Goal: Task Accomplishment & Management: Use online tool/utility

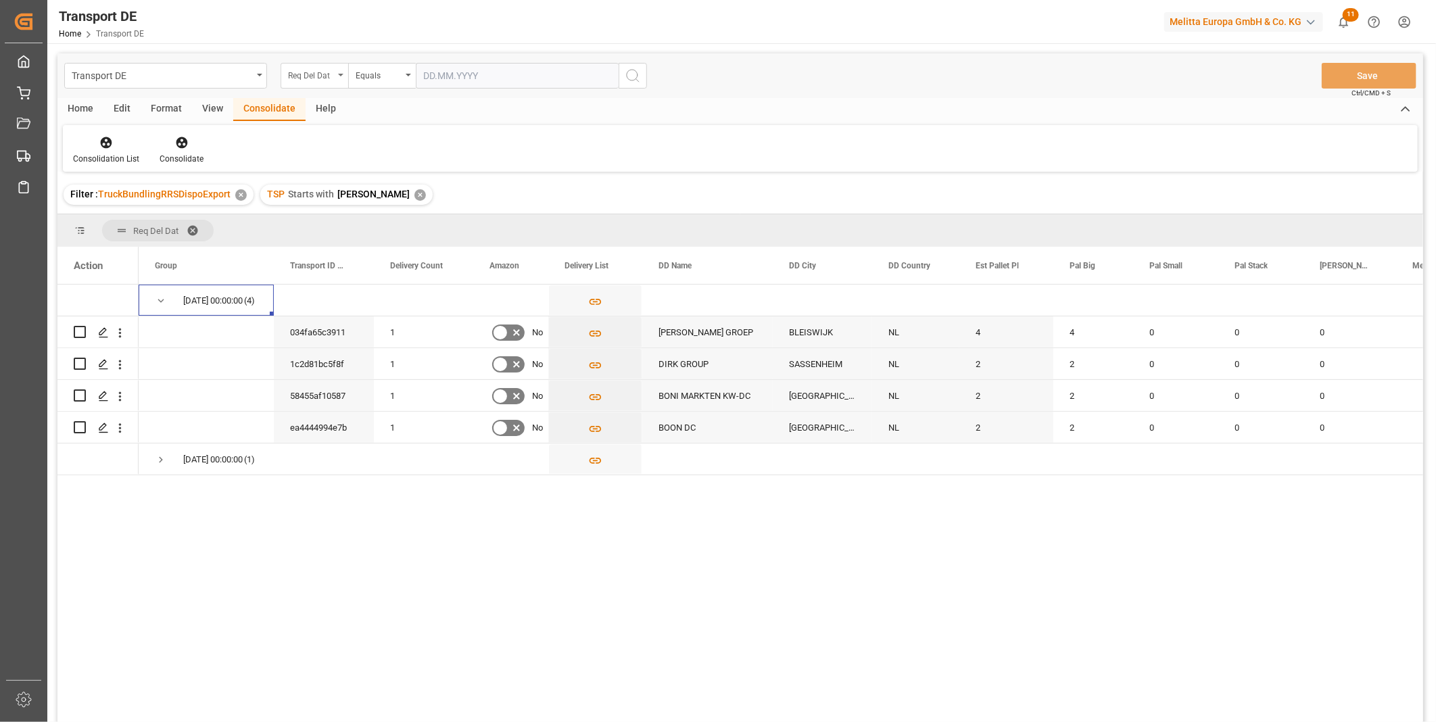
click at [323, 70] on div "Req Del Dat" at bounding box center [311, 74] width 46 height 16
type input "route"
click at [305, 137] on div "Route" at bounding box center [382, 138] width 202 height 28
click at [415, 198] on div "✕" at bounding box center [420, 194] width 11 height 11
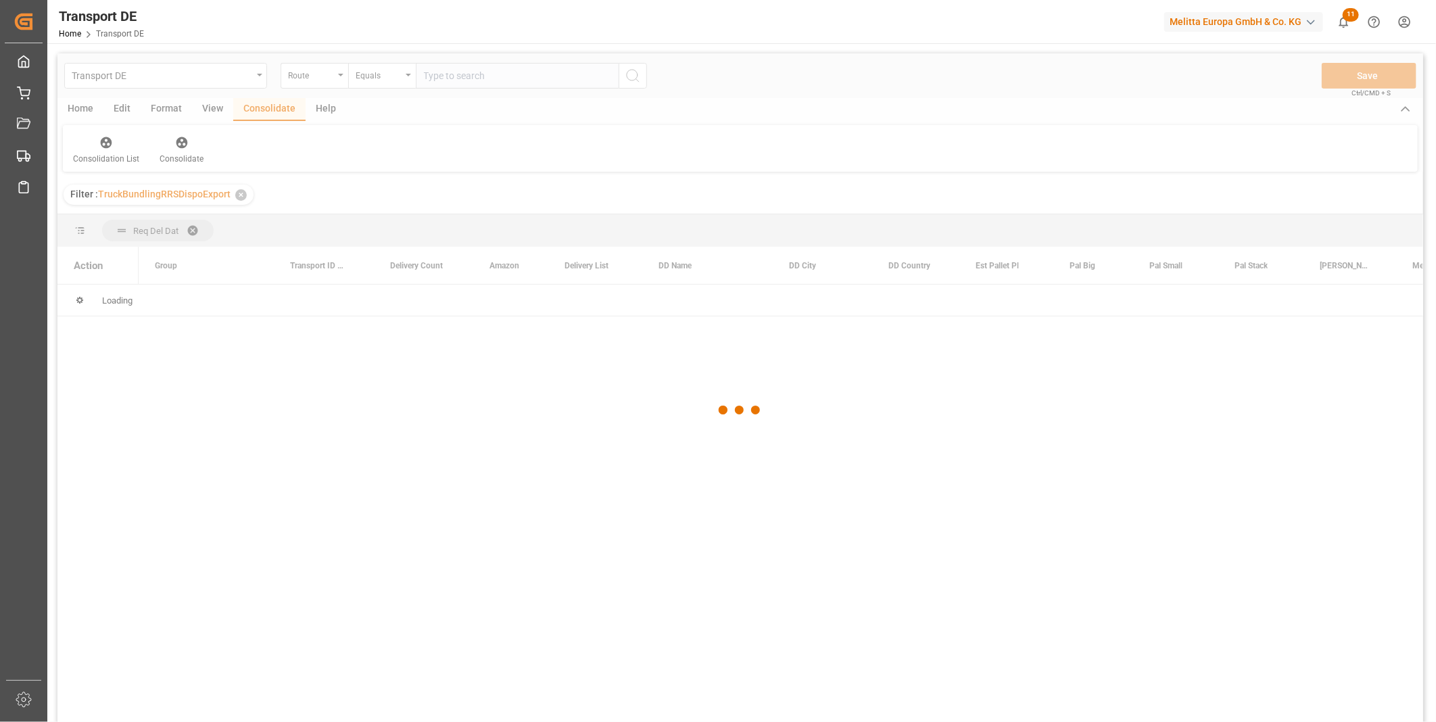
click at [383, 82] on div at bounding box center [740, 410] width 1366 height 714
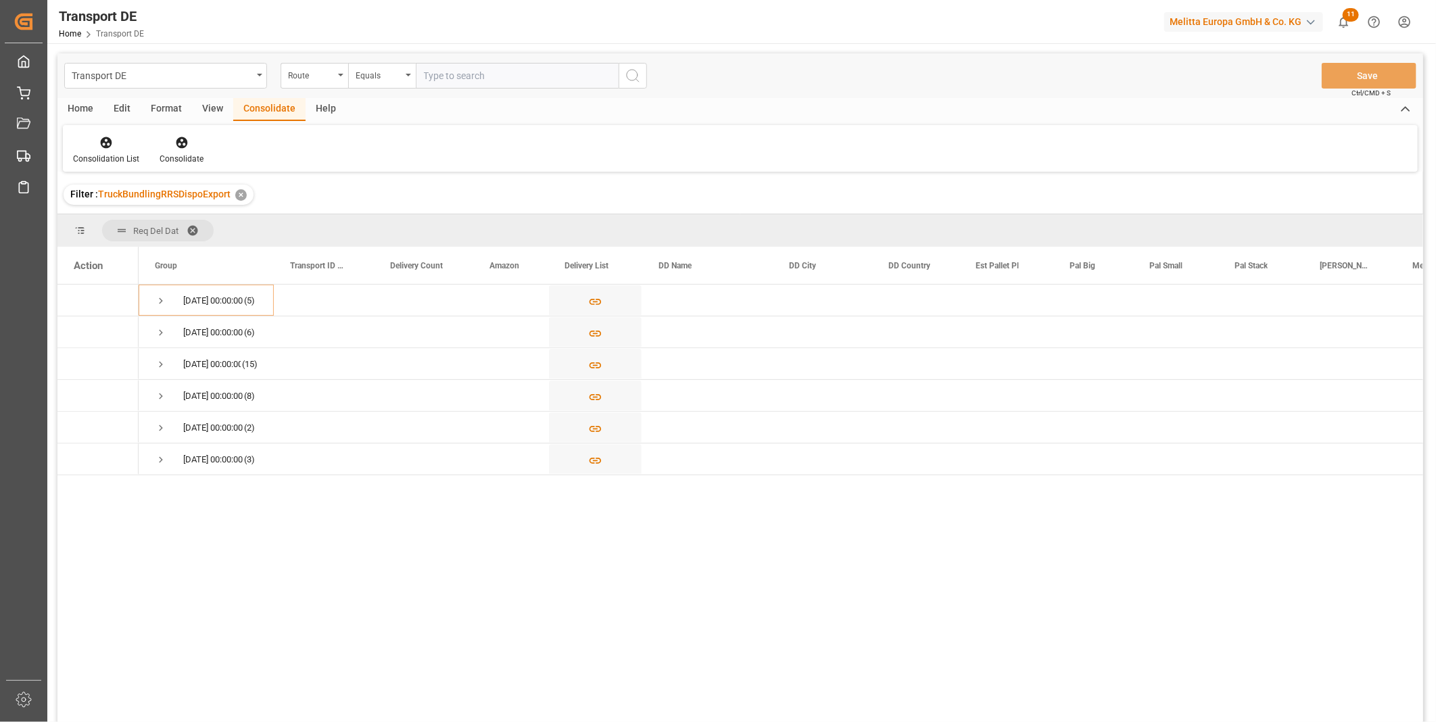
click at [383, 82] on div "Equals" at bounding box center [382, 76] width 68 height 26
click at [394, 221] on div "Starts with" at bounding box center [450, 223] width 202 height 28
type input "CH"
click at [646, 77] on button "search button" at bounding box center [633, 76] width 28 height 26
click at [156, 296] on span "Press SPACE to select this row." at bounding box center [161, 301] width 12 height 12
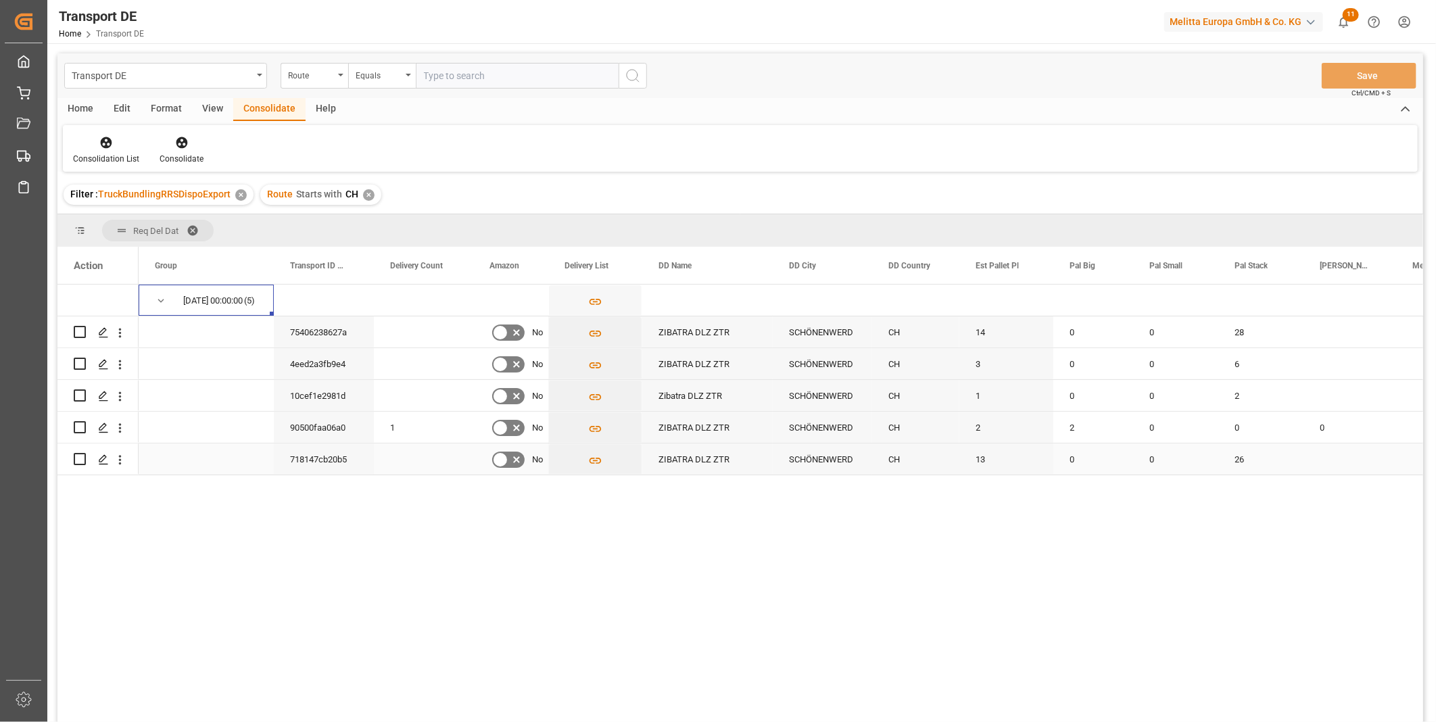
click at [79, 457] on input "Press Space to toggle row selection (unchecked)" at bounding box center [80, 459] width 12 height 12
checkbox input "true"
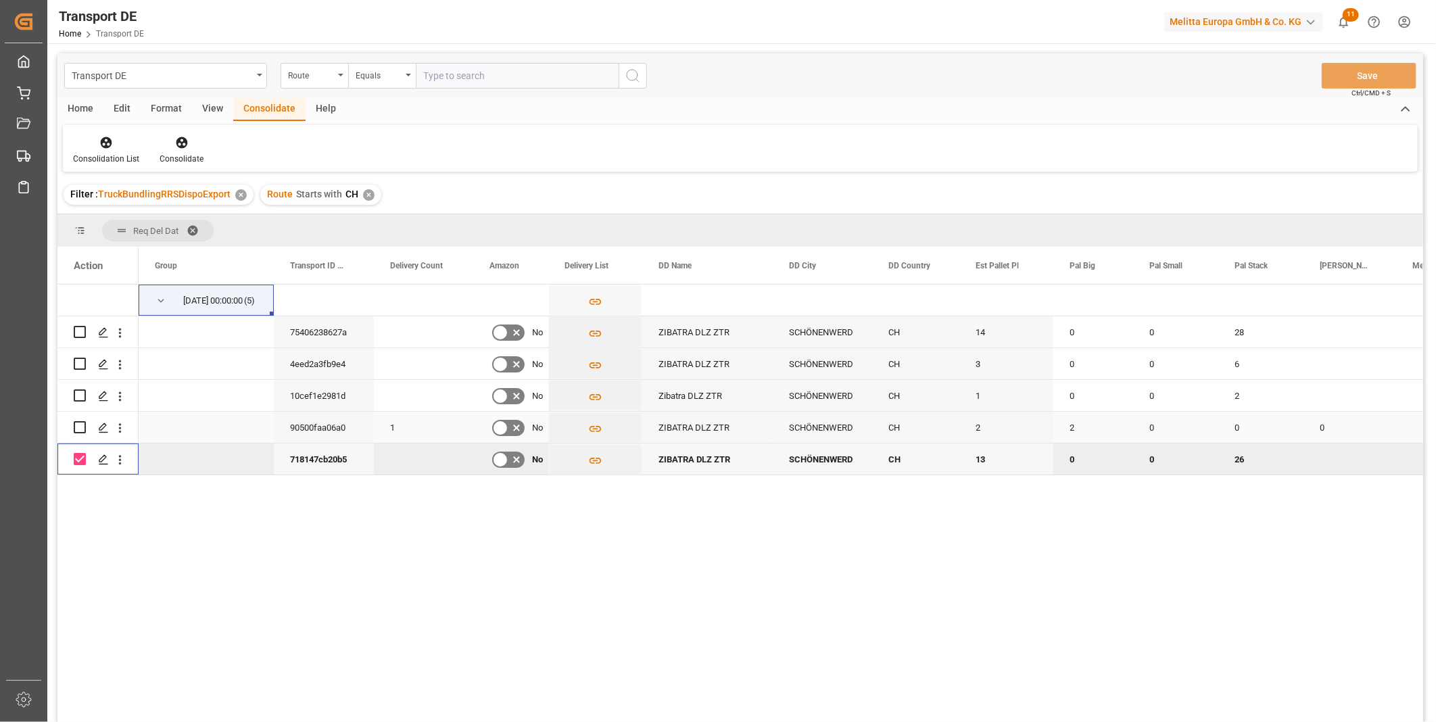
click at [81, 429] on input "Press Space to toggle row selection (unchecked)" at bounding box center [80, 427] width 12 height 12
checkbox input "true"
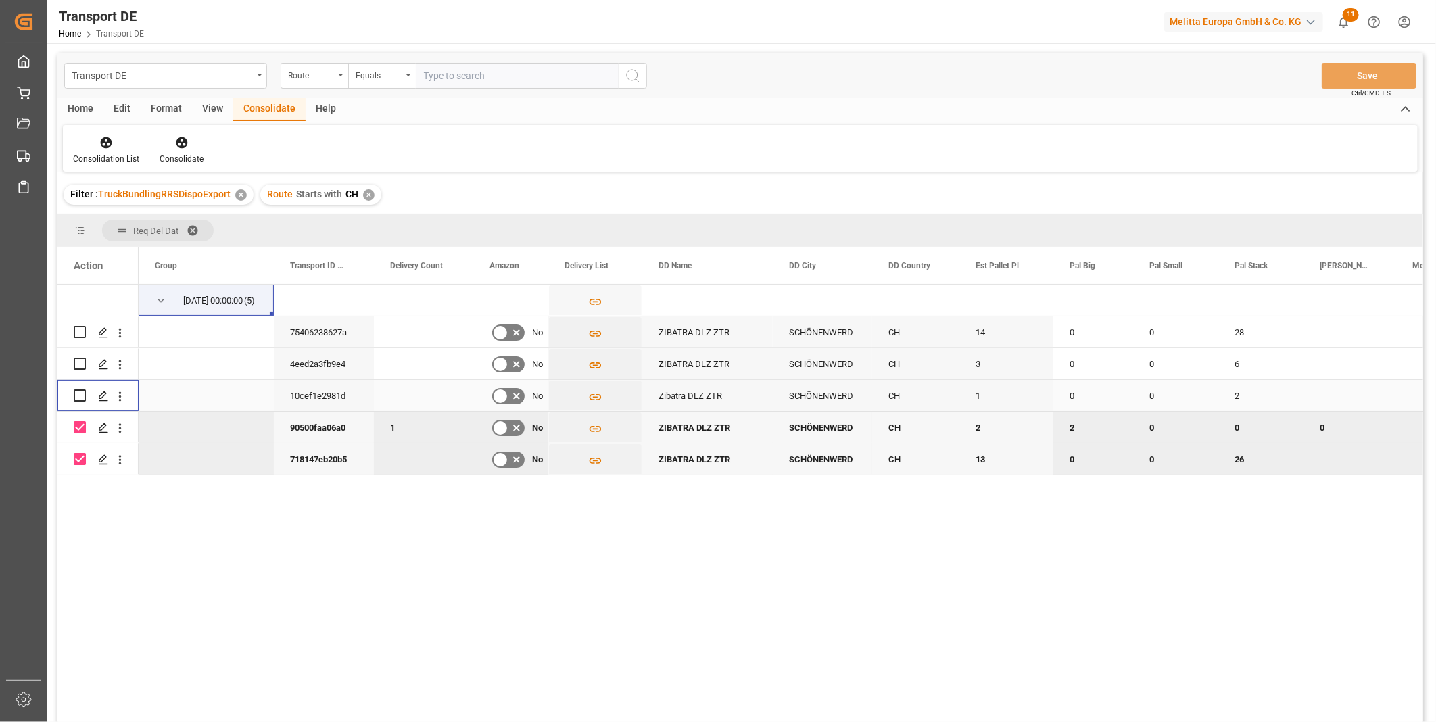
click at [80, 395] on input "Press Space to toggle row selection (unchecked)" at bounding box center [80, 396] width 12 height 12
checkbox input "true"
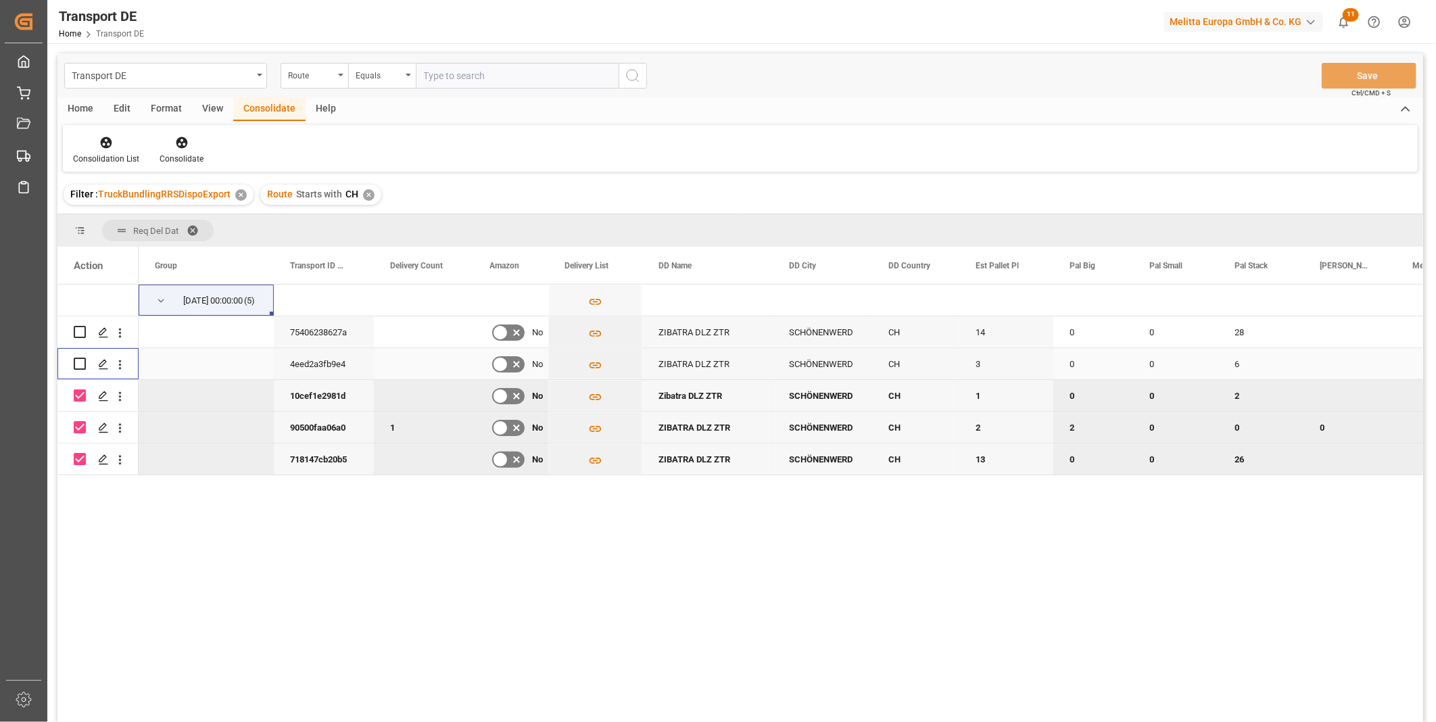
click at [83, 361] on input "Press Space to toggle row selection (unchecked)" at bounding box center [80, 364] width 12 height 12
checkbox input "true"
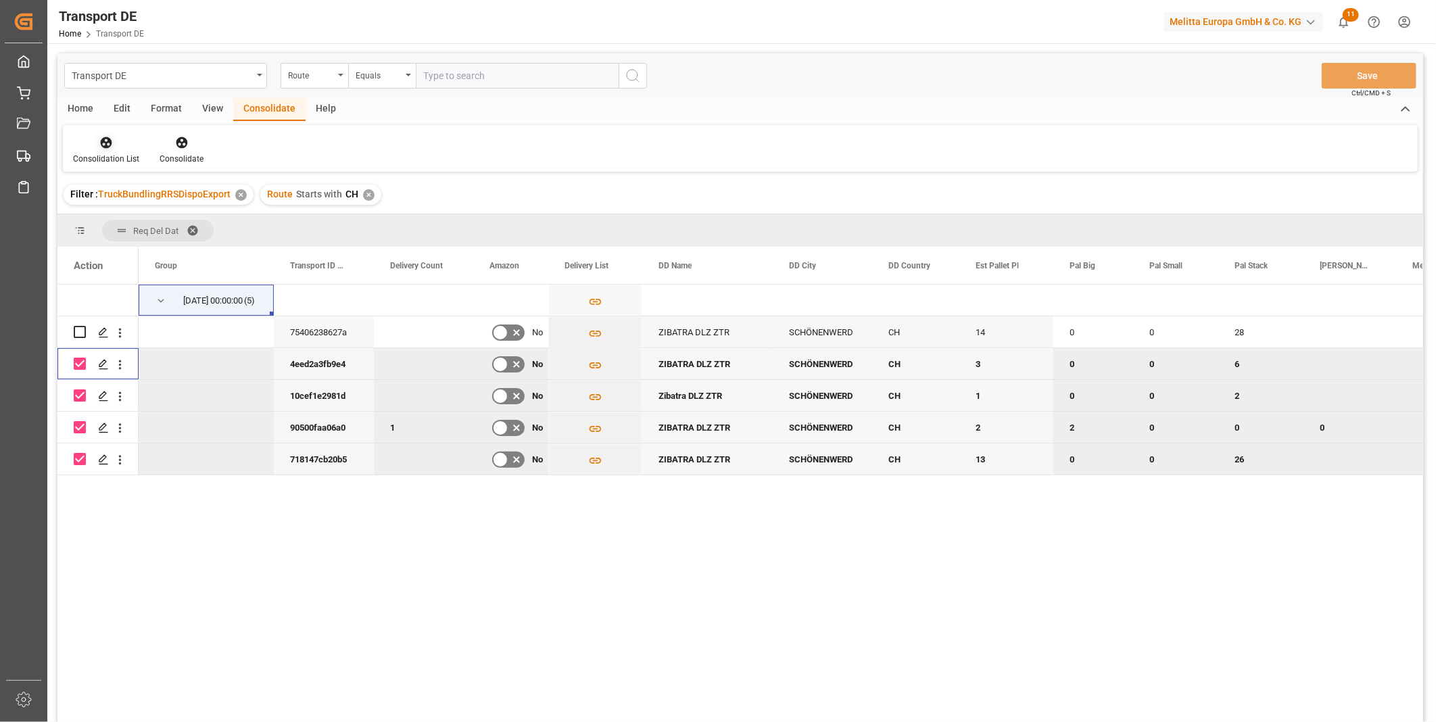
click at [115, 151] on div "Consolidation List" at bounding box center [106, 150] width 87 height 30
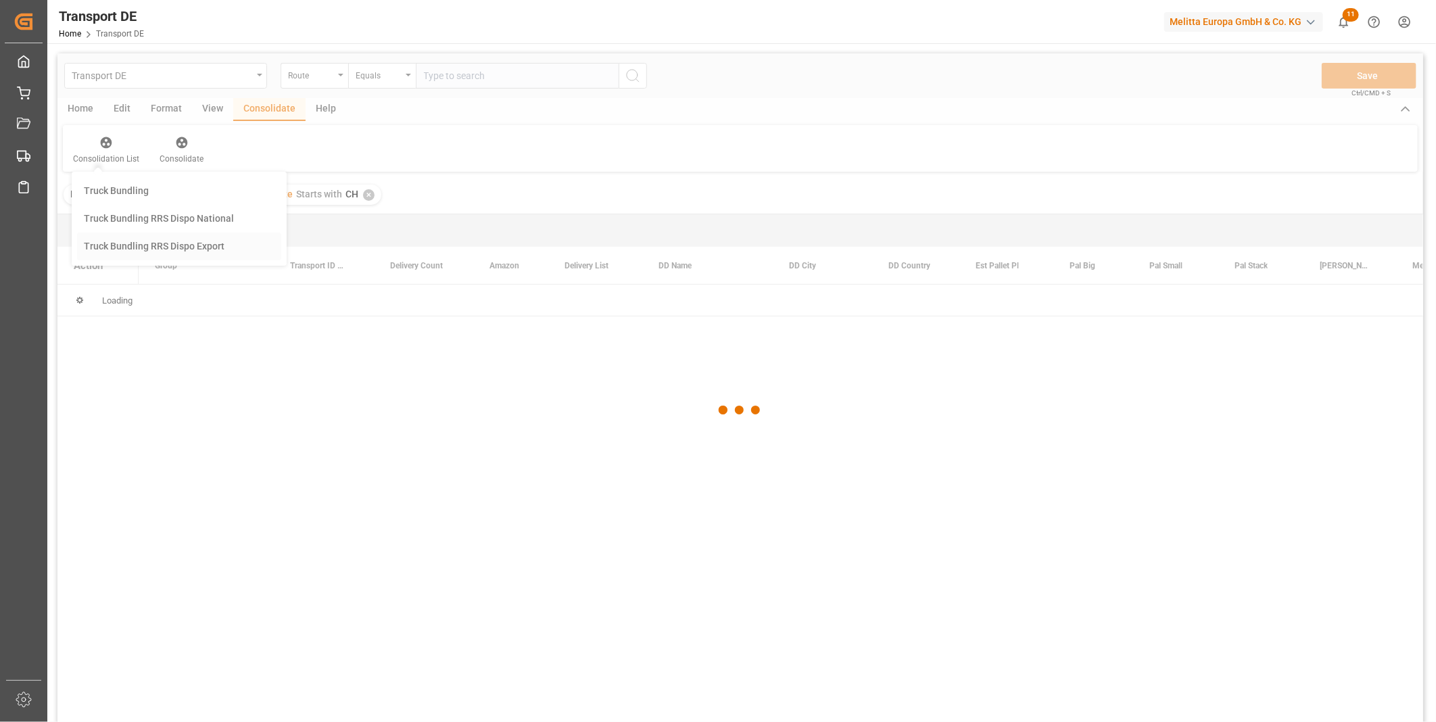
click at [151, 247] on div "Transport DE Route Equals Save Ctrl/CMD + S Home Edit Format View Consolidate H…" at bounding box center [740, 405] width 1366 height 705
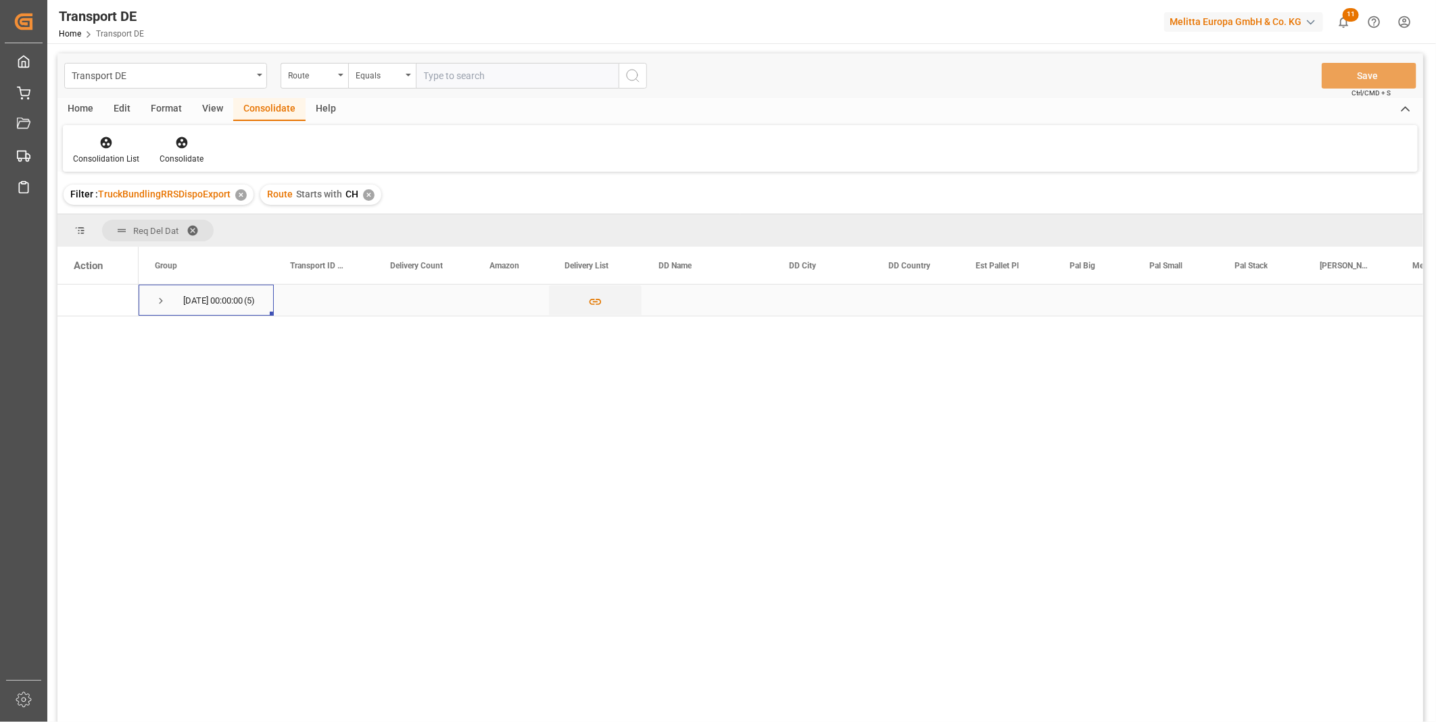
click at [163, 306] on span "Press SPACE to select this row." at bounding box center [161, 301] width 12 height 12
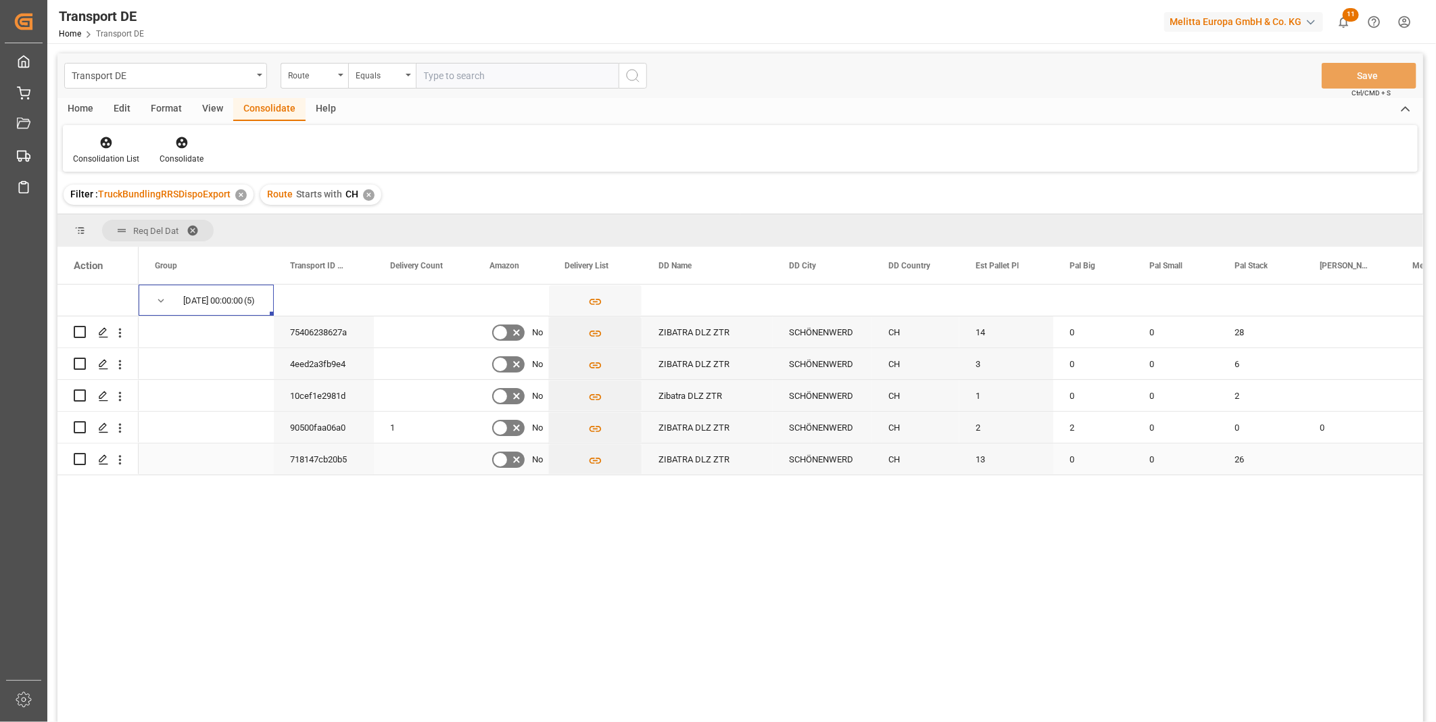
click at [76, 458] on input "Press Space to toggle row selection (unchecked)" at bounding box center [80, 459] width 12 height 12
checkbox input "true"
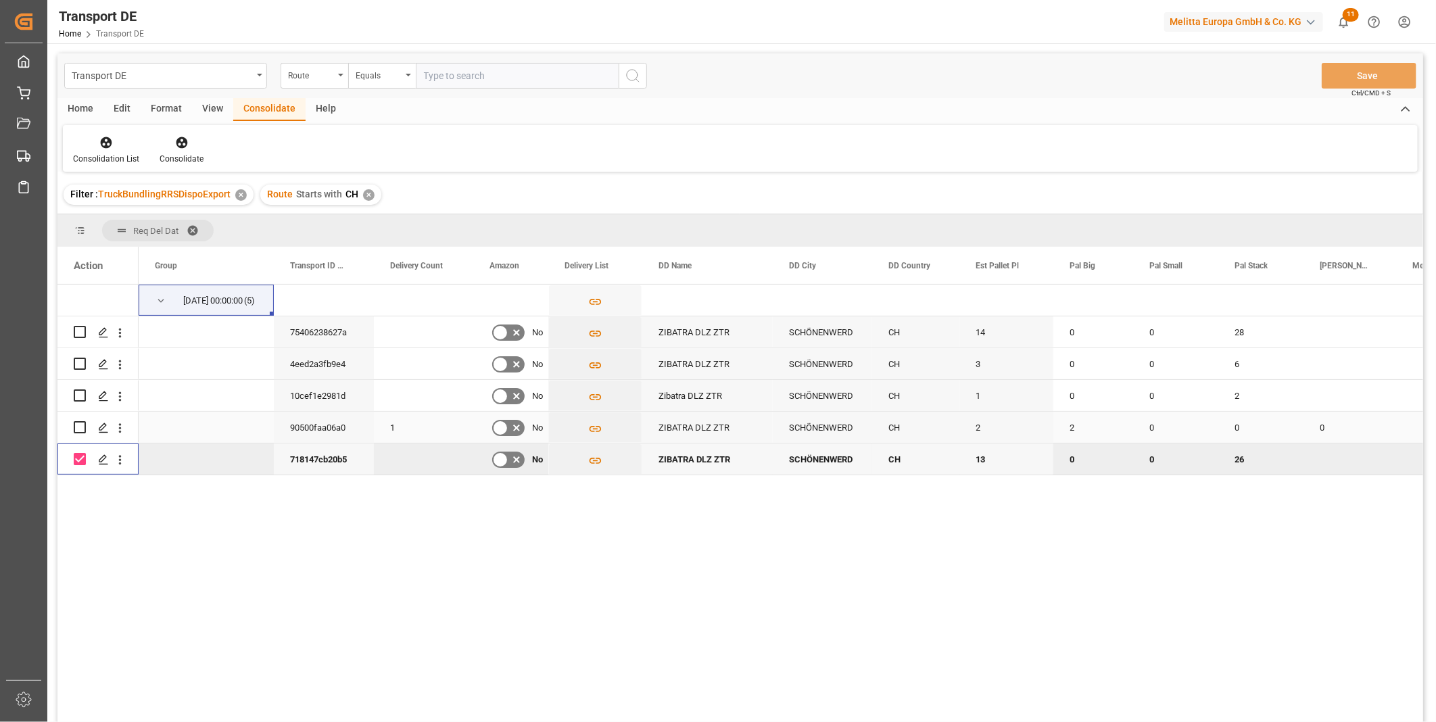
click at [80, 423] on input "Press Space to toggle row selection (unchecked)" at bounding box center [80, 427] width 12 height 12
checkbox input "true"
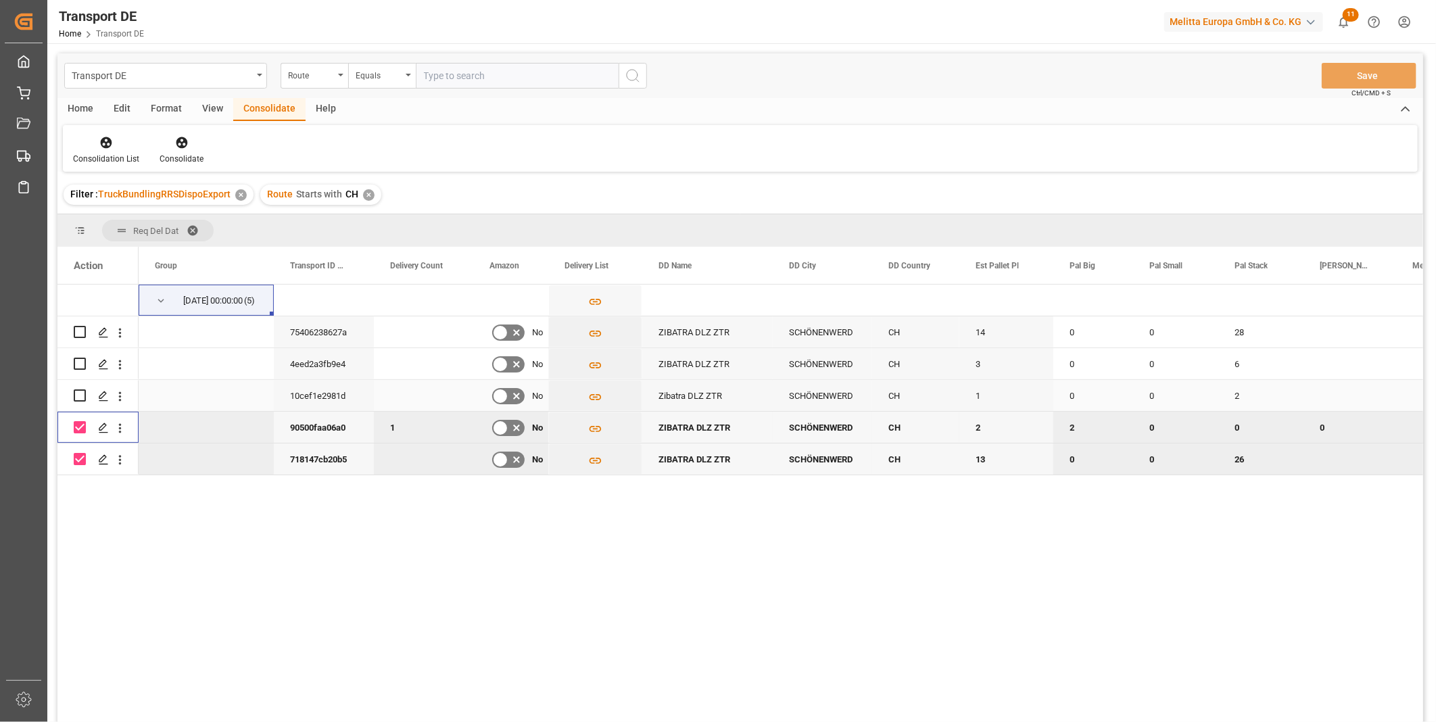
click at [79, 392] on input "Press Space to toggle row selection (unchecked)" at bounding box center [80, 396] width 12 height 12
checkbox input "true"
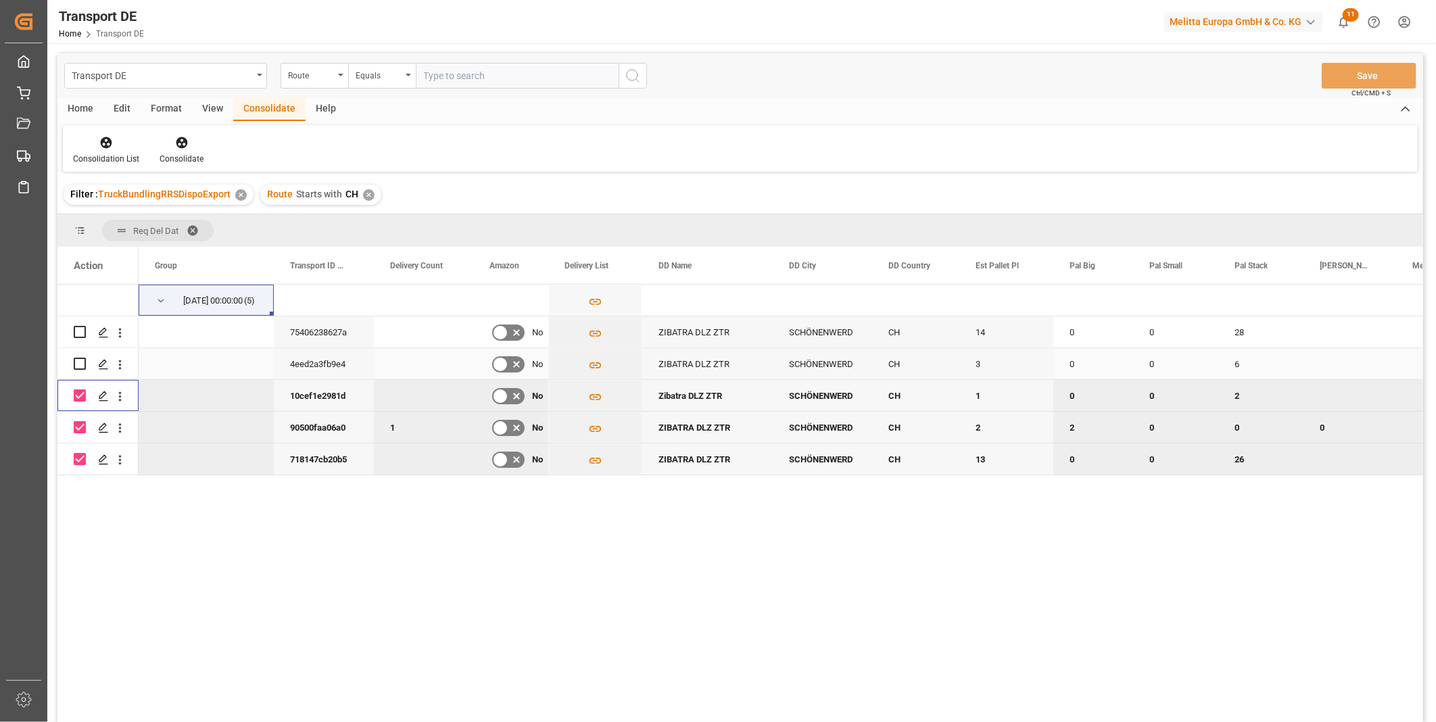
click at [83, 358] on input "Press Space to toggle row selection (unchecked)" at bounding box center [80, 364] width 12 height 12
checkbox input "true"
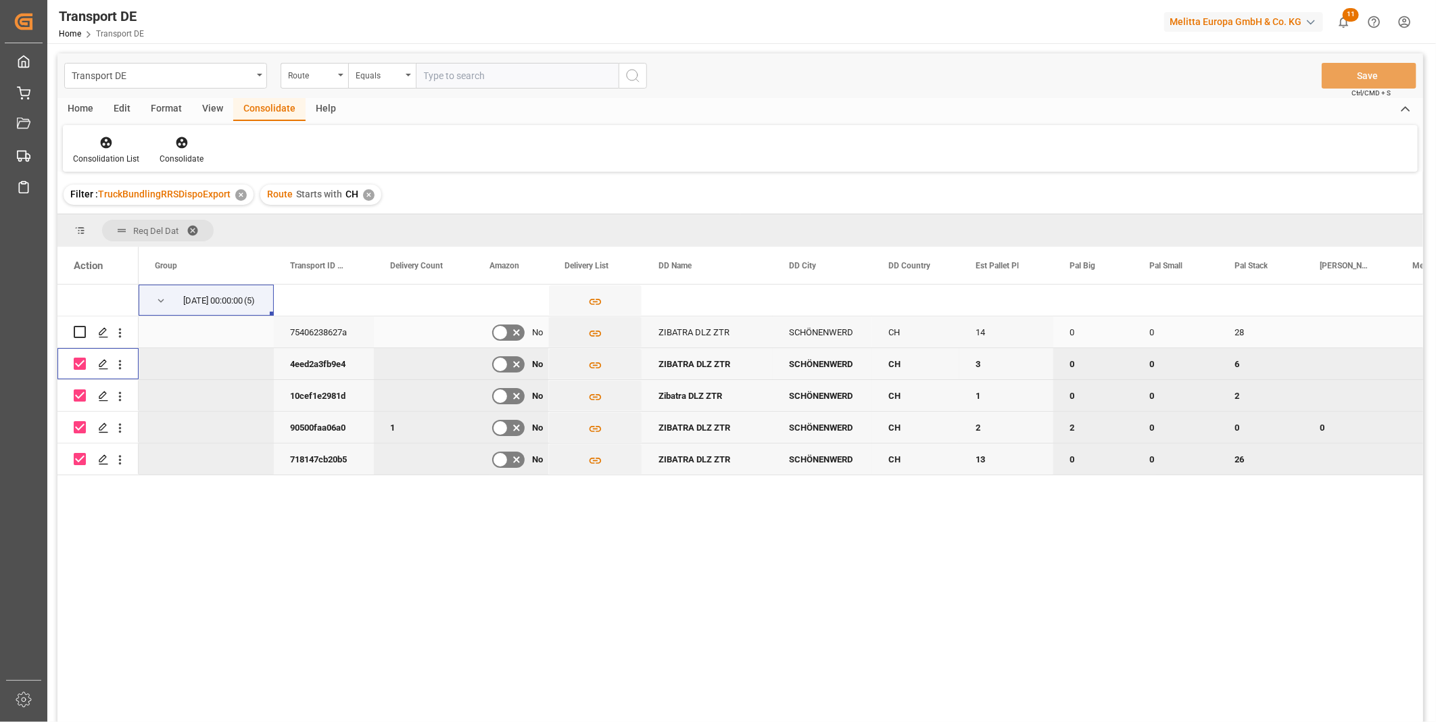
click at [81, 329] on input "Press Space to toggle row selection (unchecked)" at bounding box center [80, 332] width 12 height 12
checkbox input "true"
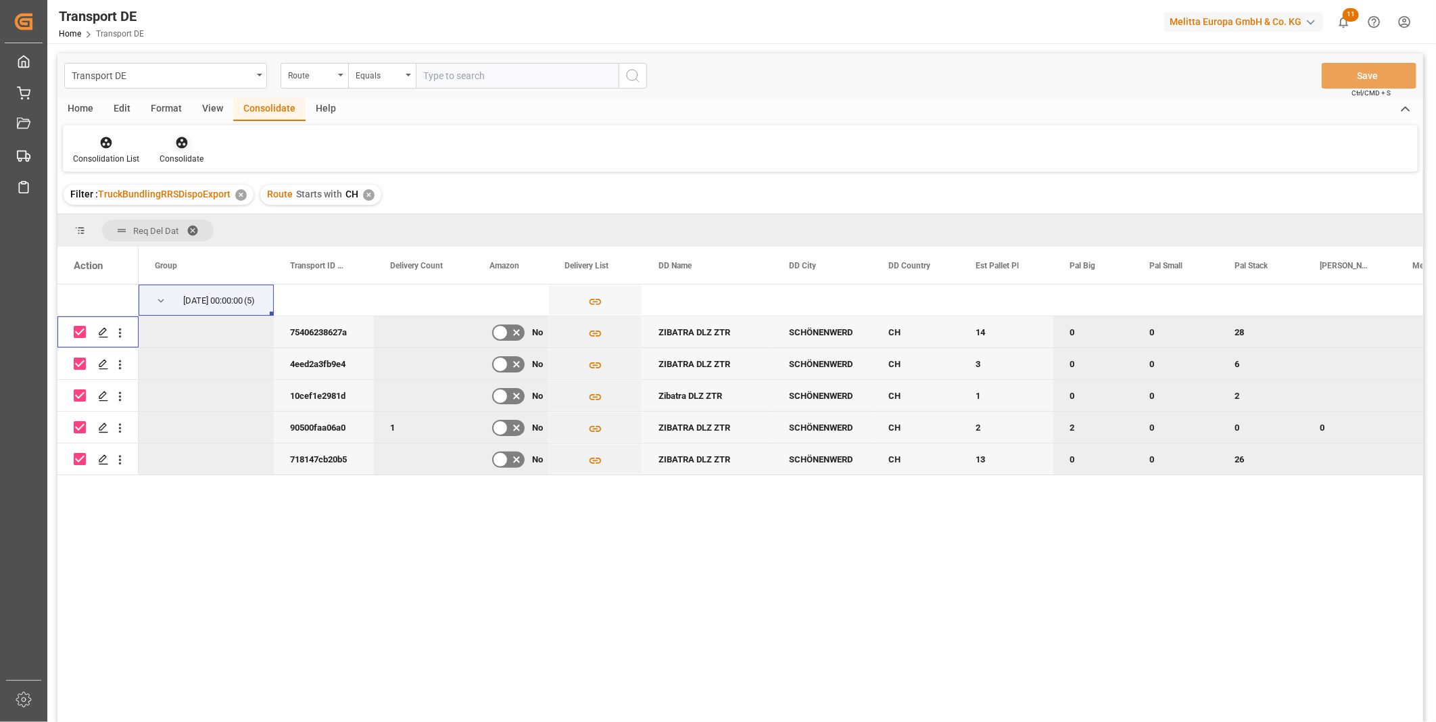
click at [193, 140] on div at bounding box center [182, 142] width 44 height 14
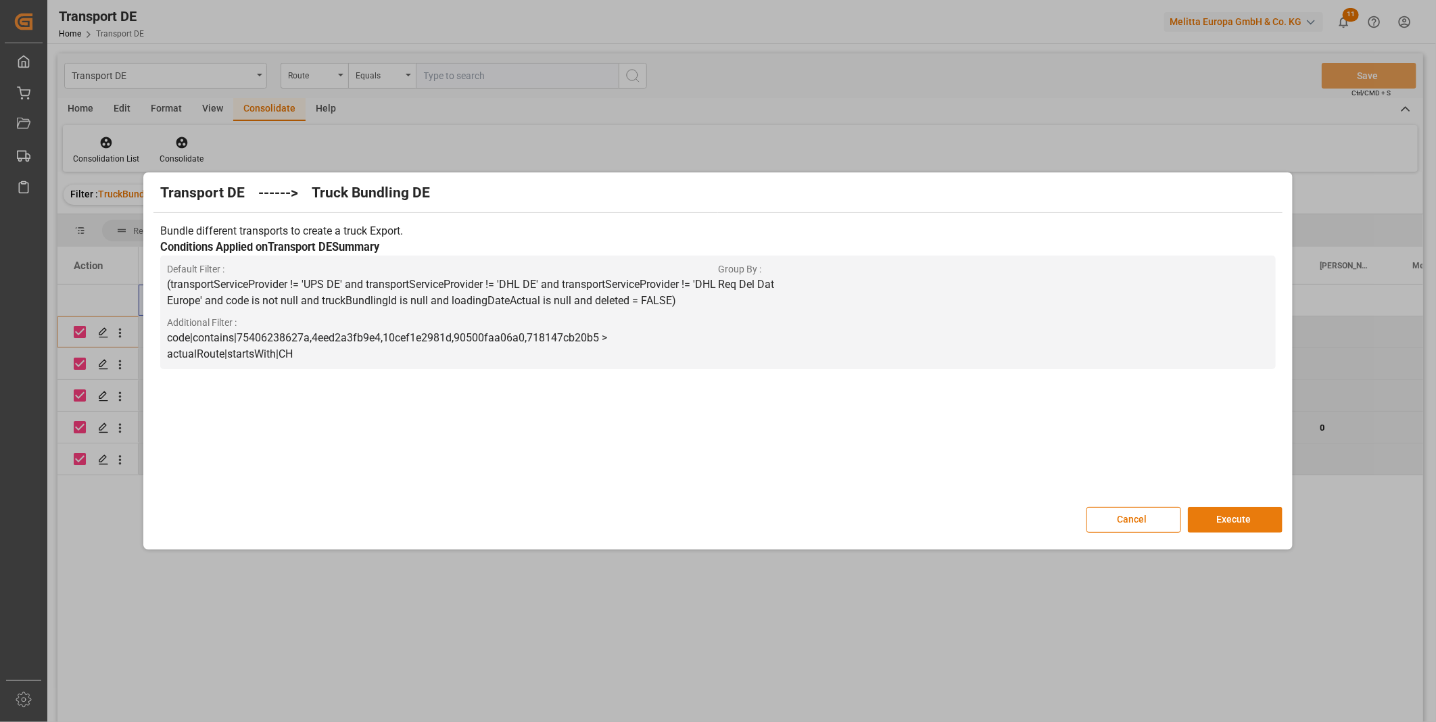
click at [1219, 532] on div "Cancel Execute" at bounding box center [718, 520] width 1129 height 26
click at [1240, 525] on button "Execute" at bounding box center [1235, 520] width 95 height 26
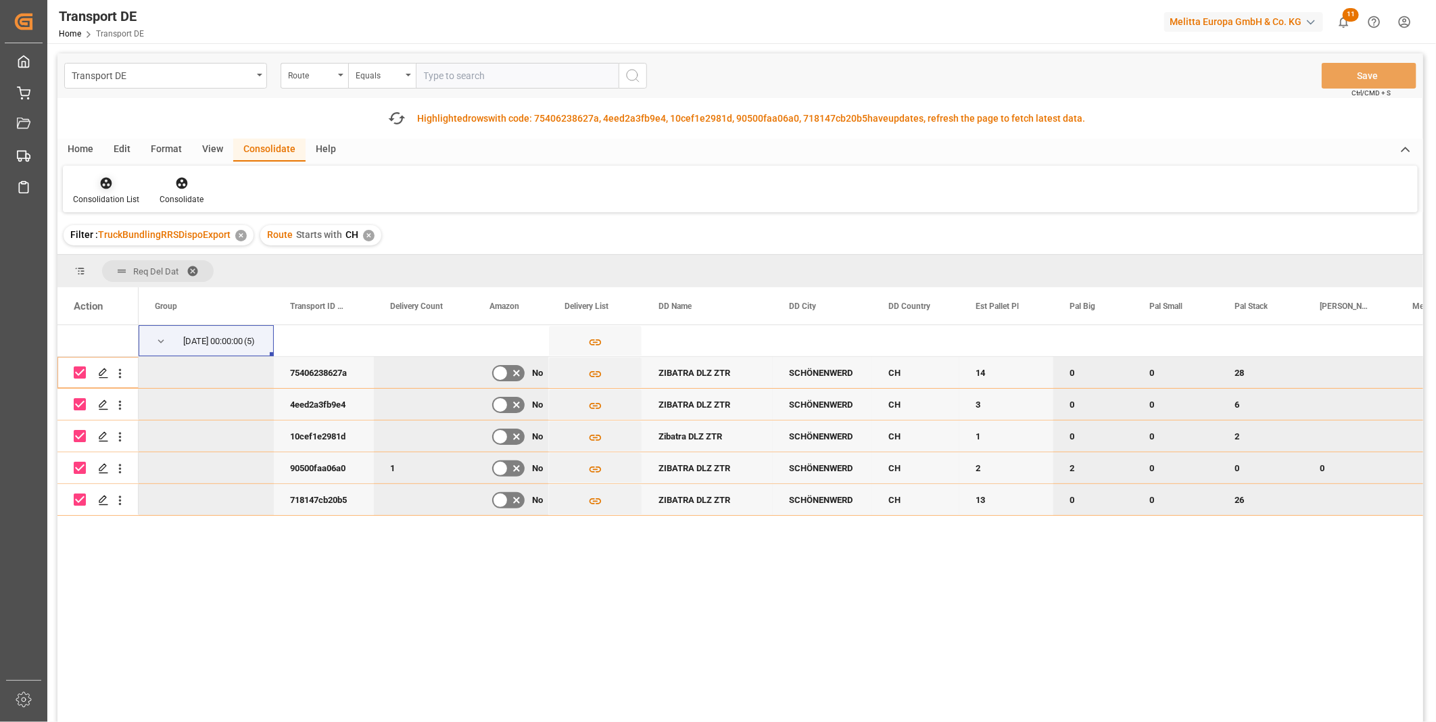
click at [101, 194] on div "Consolidation List" at bounding box center [106, 199] width 66 height 12
click at [210, 286] on div "Transport DE Route Equals Save Ctrl/CMD + S Fetch latest updates Highlighted ro…" at bounding box center [740, 425] width 1366 height 745
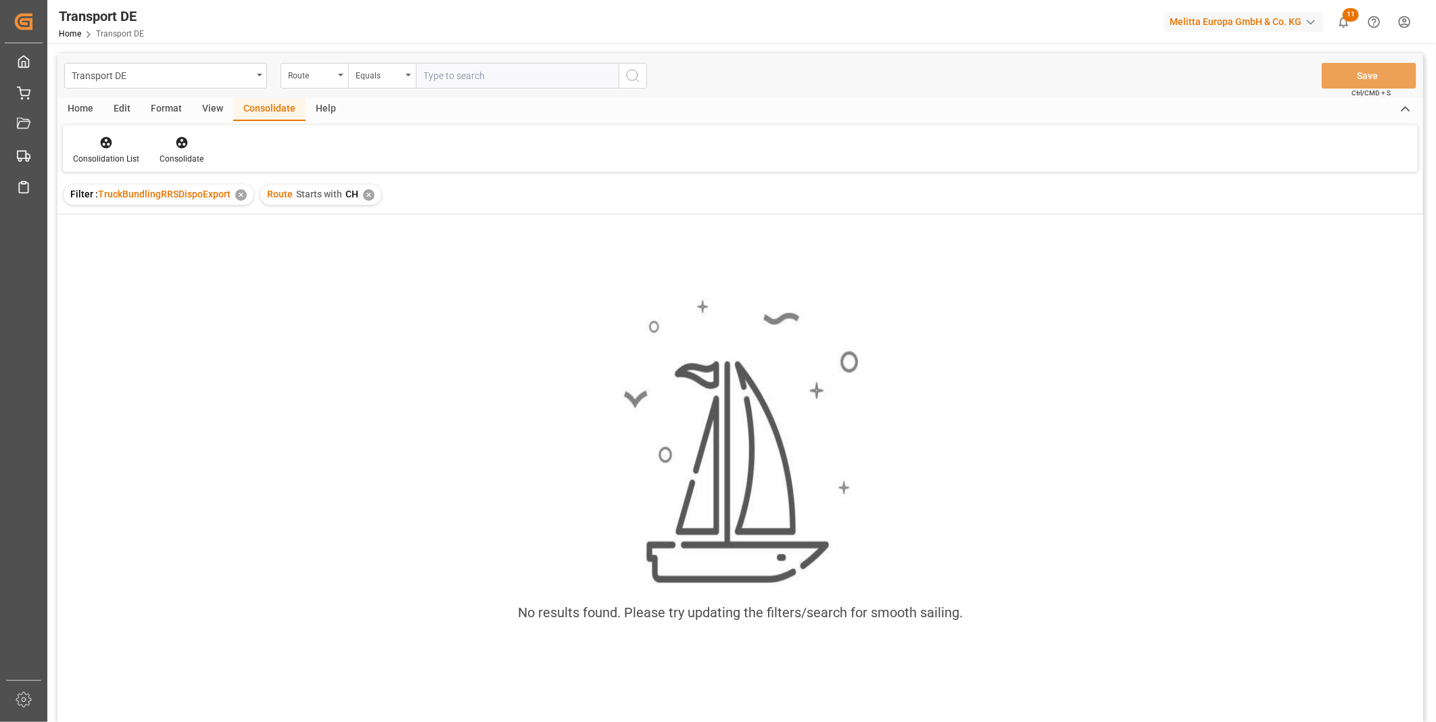
click at [366, 195] on div "✕" at bounding box center [368, 194] width 11 height 11
